Goal: Task Accomplishment & Management: Manage account settings

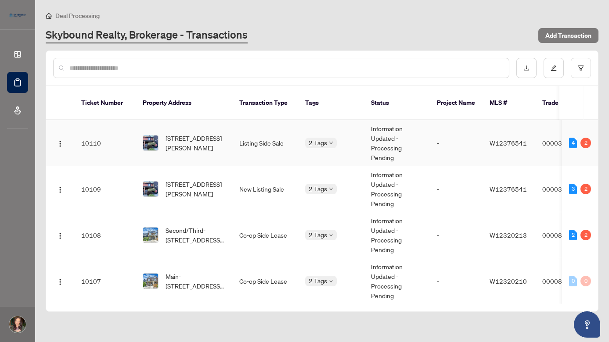
click at [400, 130] on td "Information Updated - Processing Pending" at bounding box center [397, 143] width 66 height 46
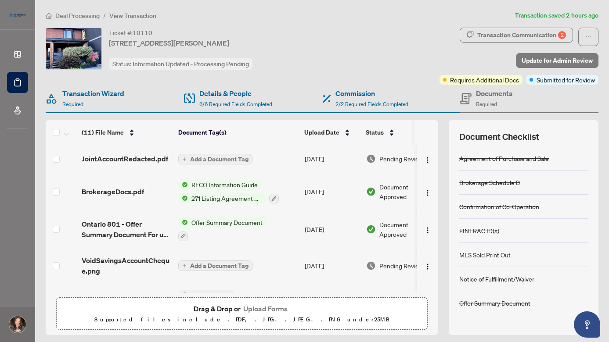
click at [270, 309] on button "Upload Forms" at bounding box center [266, 308] width 50 height 11
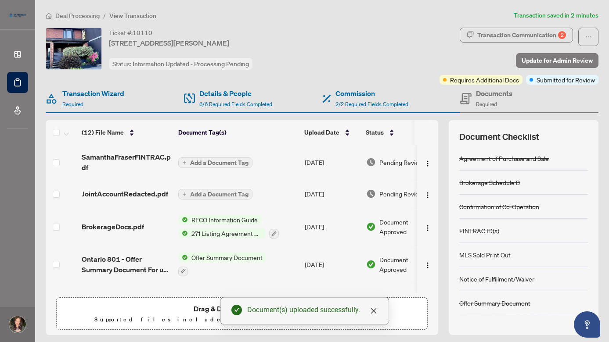
click at [230, 160] on span "Add a Document Tag" at bounding box center [219, 163] width 58 height 6
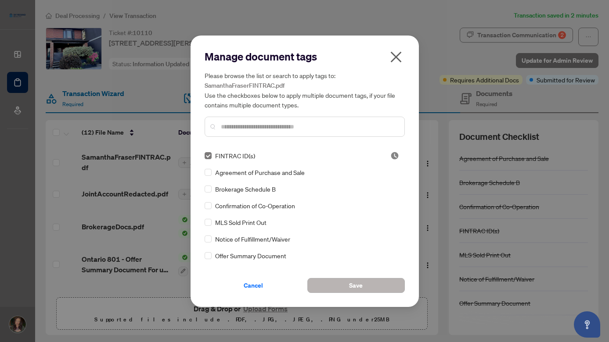
click at [360, 289] on span "Save" at bounding box center [356, 286] width 14 height 14
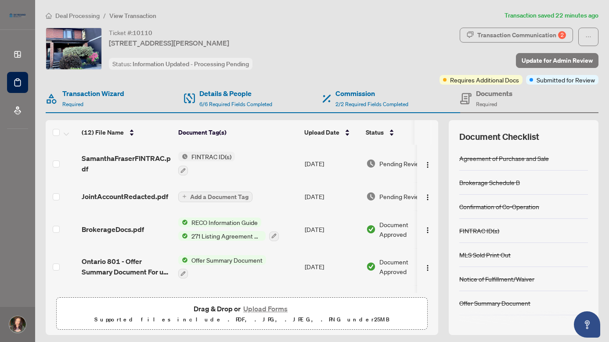
scroll to position [18, 0]
